Goal: Task Accomplishment & Management: Manage account settings

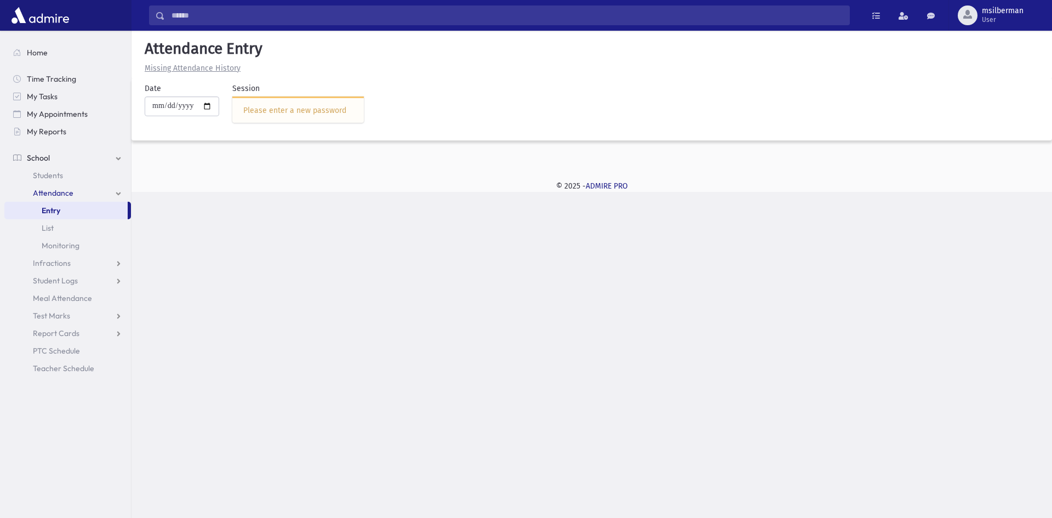
click at [303, 111] on div "Please enter a new password" at bounding box center [298, 111] width 110 height 12
click at [343, 232] on div "Search Results Students" at bounding box center [526, 259] width 1052 height 518
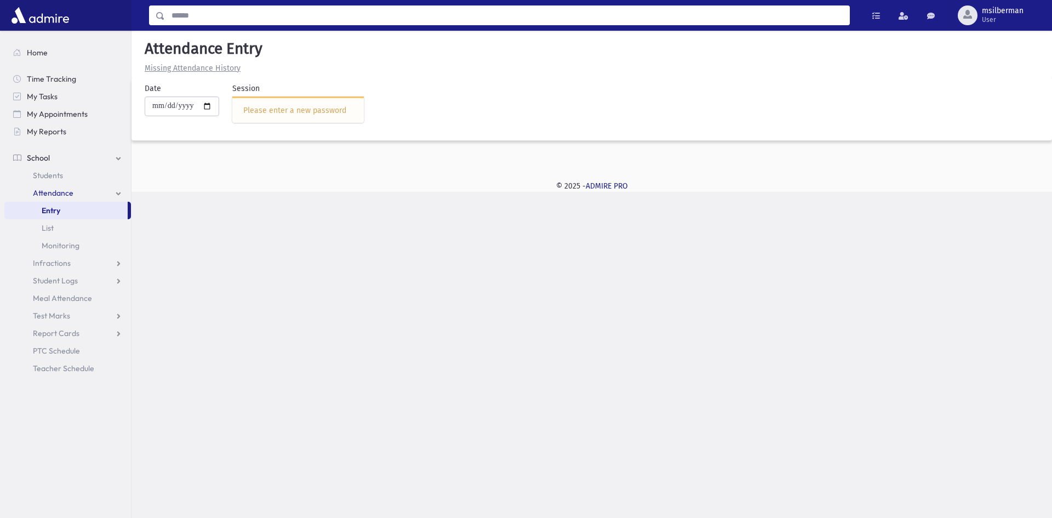
click at [216, 18] on input "Search" at bounding box center [507, 15] width 684 height 20
click at [233, 57] on div "Search Results Students" at bounding box center [325, 46] width 351 height 33
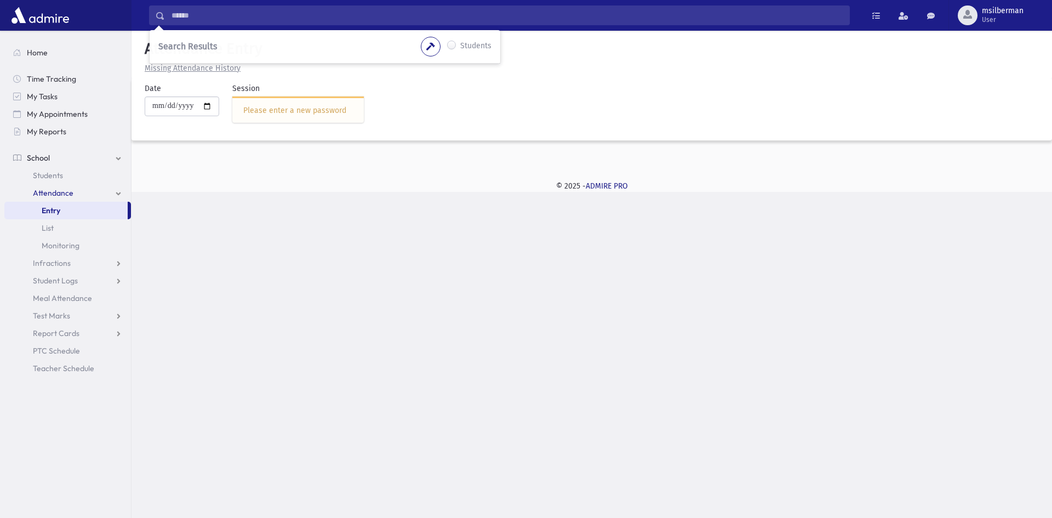
click at [233, 57] on div "Search Results Students" at bounding box center [325, 46] width 351 height 33
click at [296, 219] on div "Search Results Students" at bounding box center [526, 259] width 1052 height 518
click at [289, 119] on div "Please enter a new password" at bounding box center [297, 109] width 131 height 26
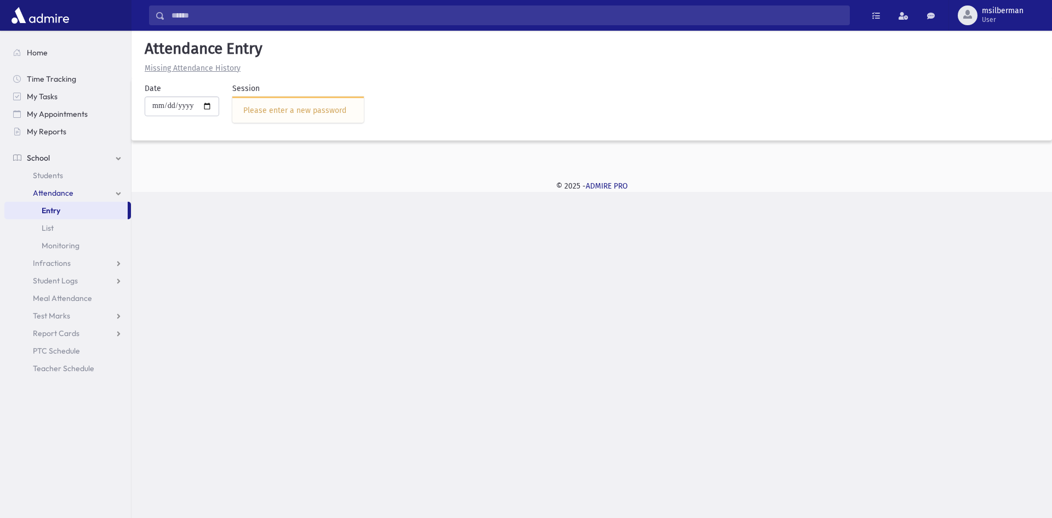
click at [299, 194] on div "Search Results Students" at bounding box center [526, 259] width 1052 height 518
click at [60, 53] on link "Home" at bounding box center [67, 53] width 127 height 18
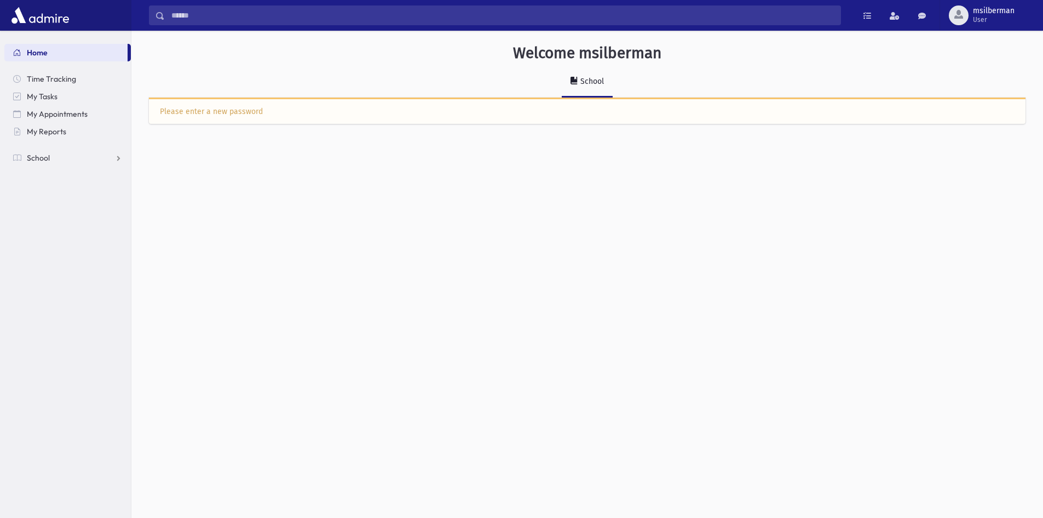
drag, startPoint x: 236, startPoint y: 125, endPoint x: 249, endPoint y: 117, distance: 15.8
click at [236, 126] on div "Welcome msilberman School Please enter a new password" at bounding box center [587, 88] width 912 height 115
click at [307, 108] on div "Please enter a new password" at bounding box center [587, 112] width 855 height 12
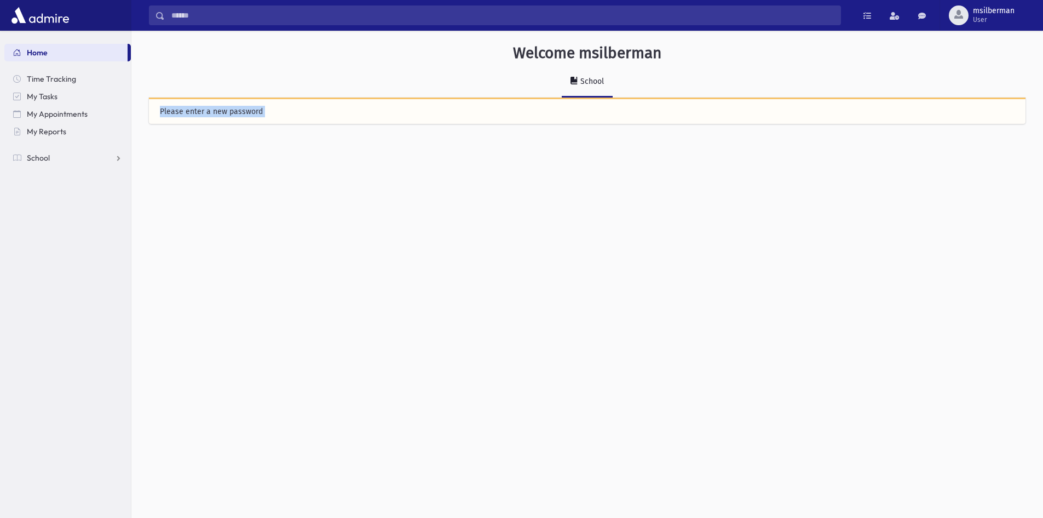
click at [307, 108] on div "Please enter a new password" at bounding box center [587, 112] width 855 height 12
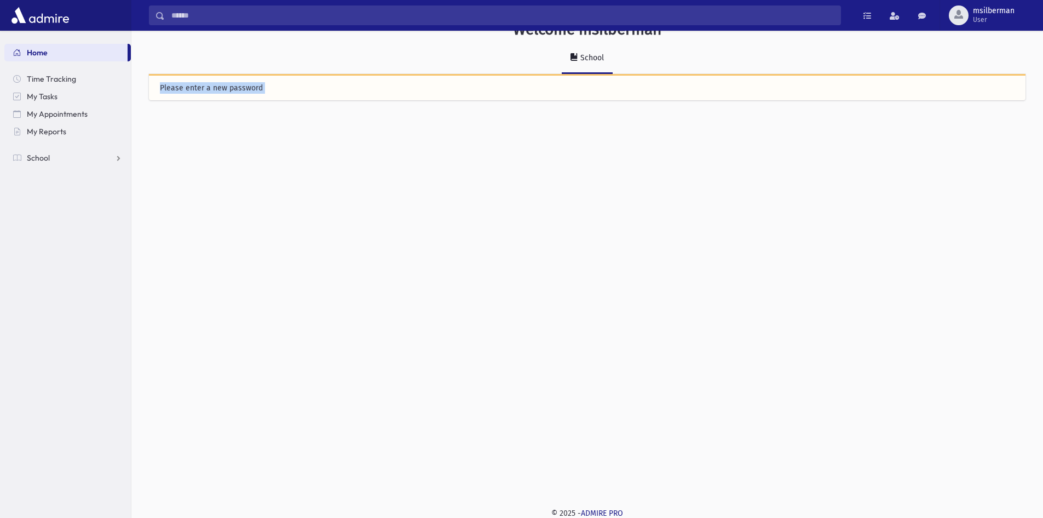
scroll to position [25, 0]
click at [307, 107] on div "Welcome msilberman School Please enter a new password" at bounding box center [587, 63] width 912 height 115
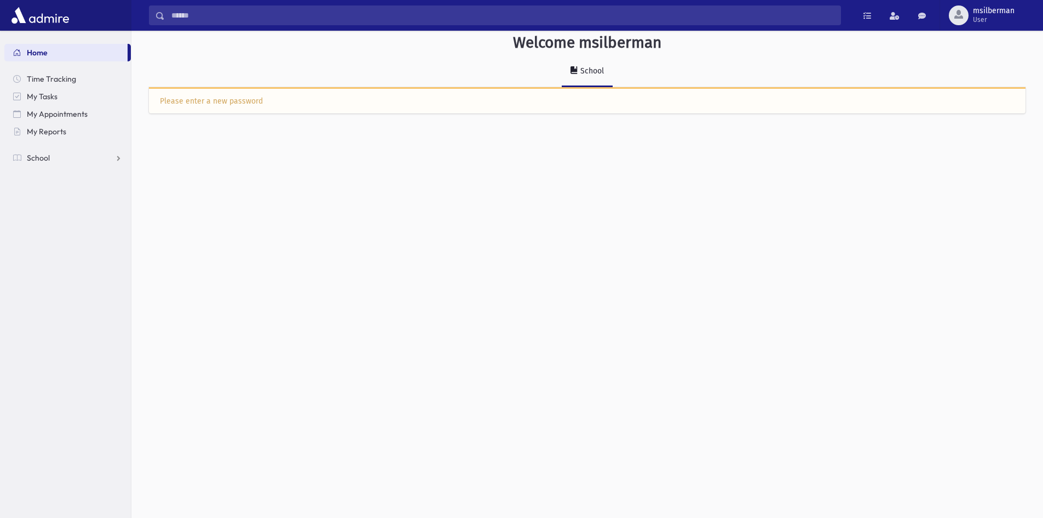
scroll to position [0, 0]
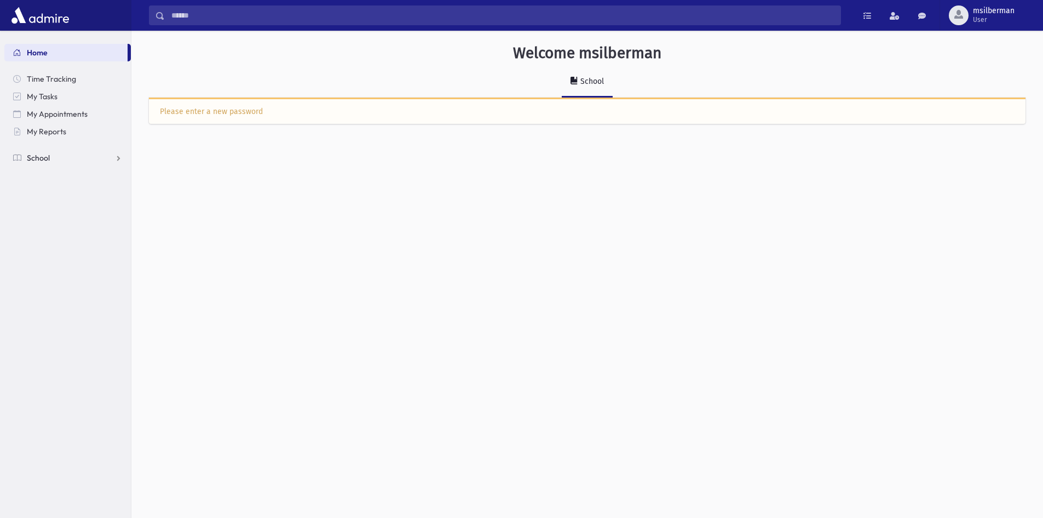
click at [54, 157] on link "School" at bounding box center [67, 158] width 127 height 18
click at [74, 196] on link "Attendance" at bounding box center [67, 193] width 127 height 18
click at [90, 211] on link "Entry" at bounding box center [67, 211] width 127 height 18
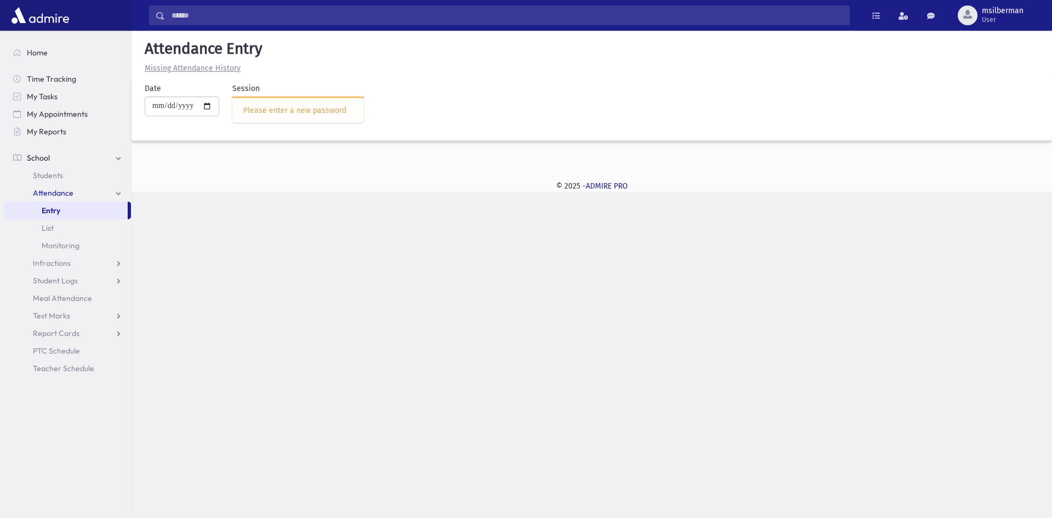
click at [322, 105] on div "Please enter a new password" at bounding box center [298, 111] width 110 height 12
click at [200, 68] on u "Missing Attendance History" at bounding box center [193, 68] width 96 height 9
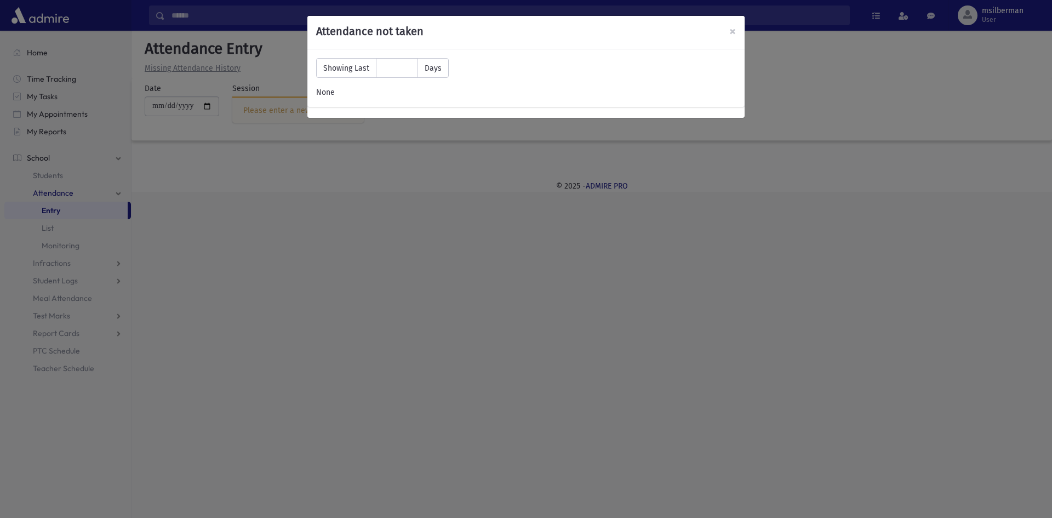
click at [452, 195] on div "× Attendance not taken Showing Last ** Days None" at bounding box center [526, 259] width 1052 height 518
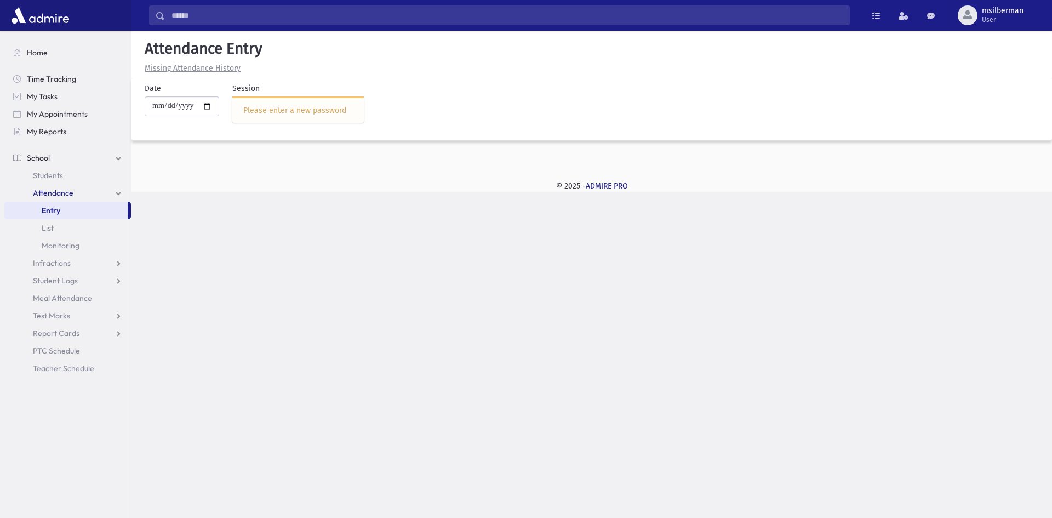
click at [821, 271] on div "Search Results Students" at bounding box center [526, 259] width 1052 height 518
click at [1001, 14] on span "msilberman" at bounding box center [1003, 11] width 42 height 9
click at [999, 53] on link "Change Password" at bounding box center [992, 51] width 88 height 20
